Goal: Browse casually: Explore the website without a specific task or goal

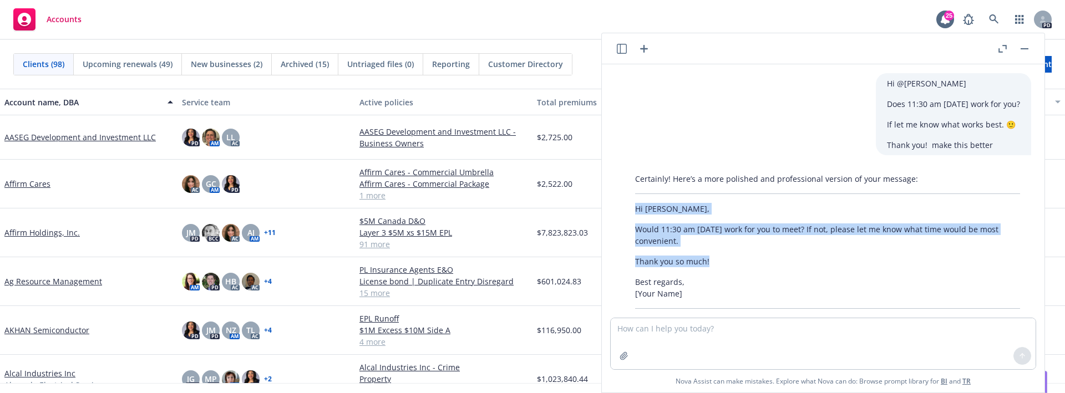
scroll to position [43, 0]
